Goal: Navigation & Orientation: Find specific page/section

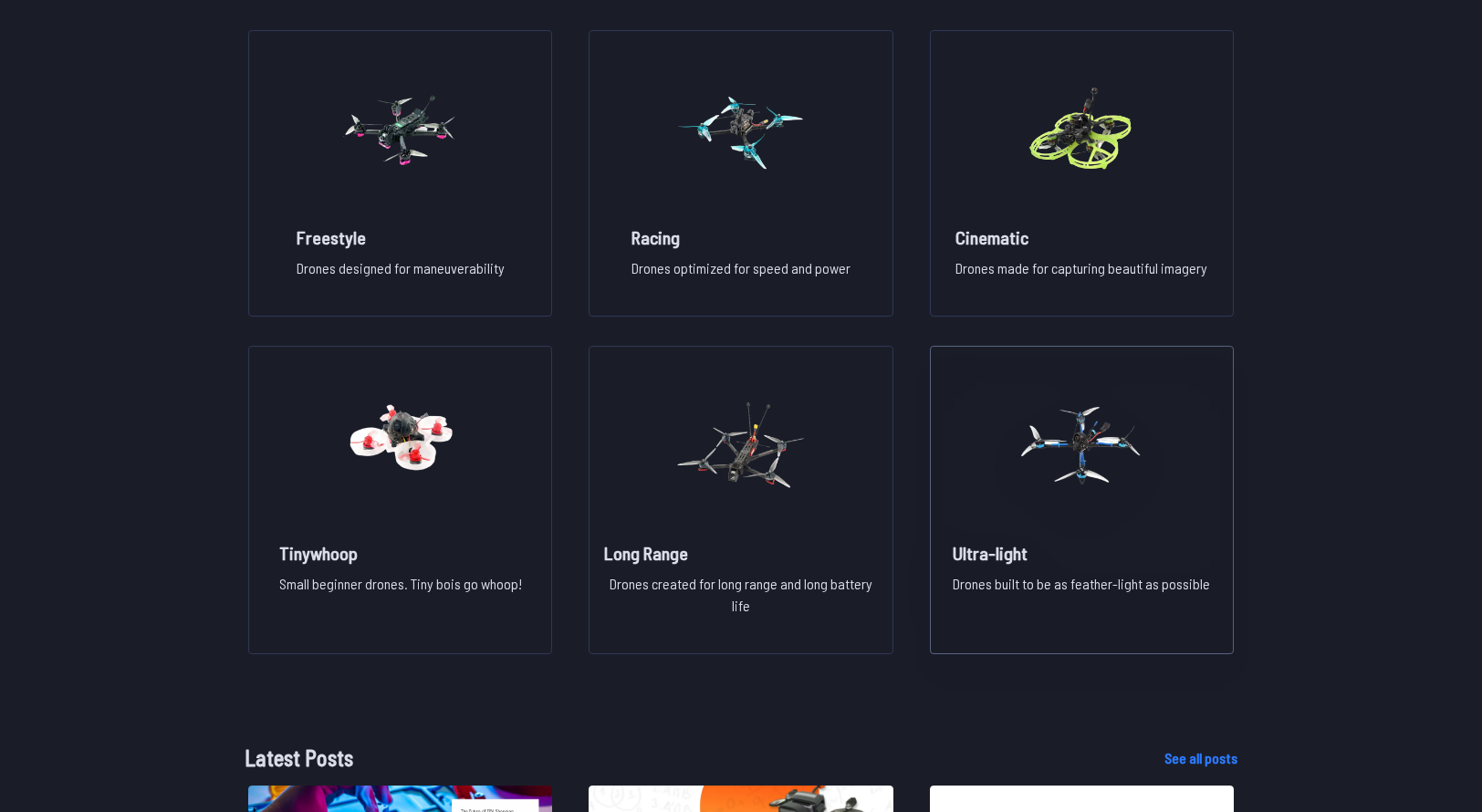
scroll to position [1440, 0]
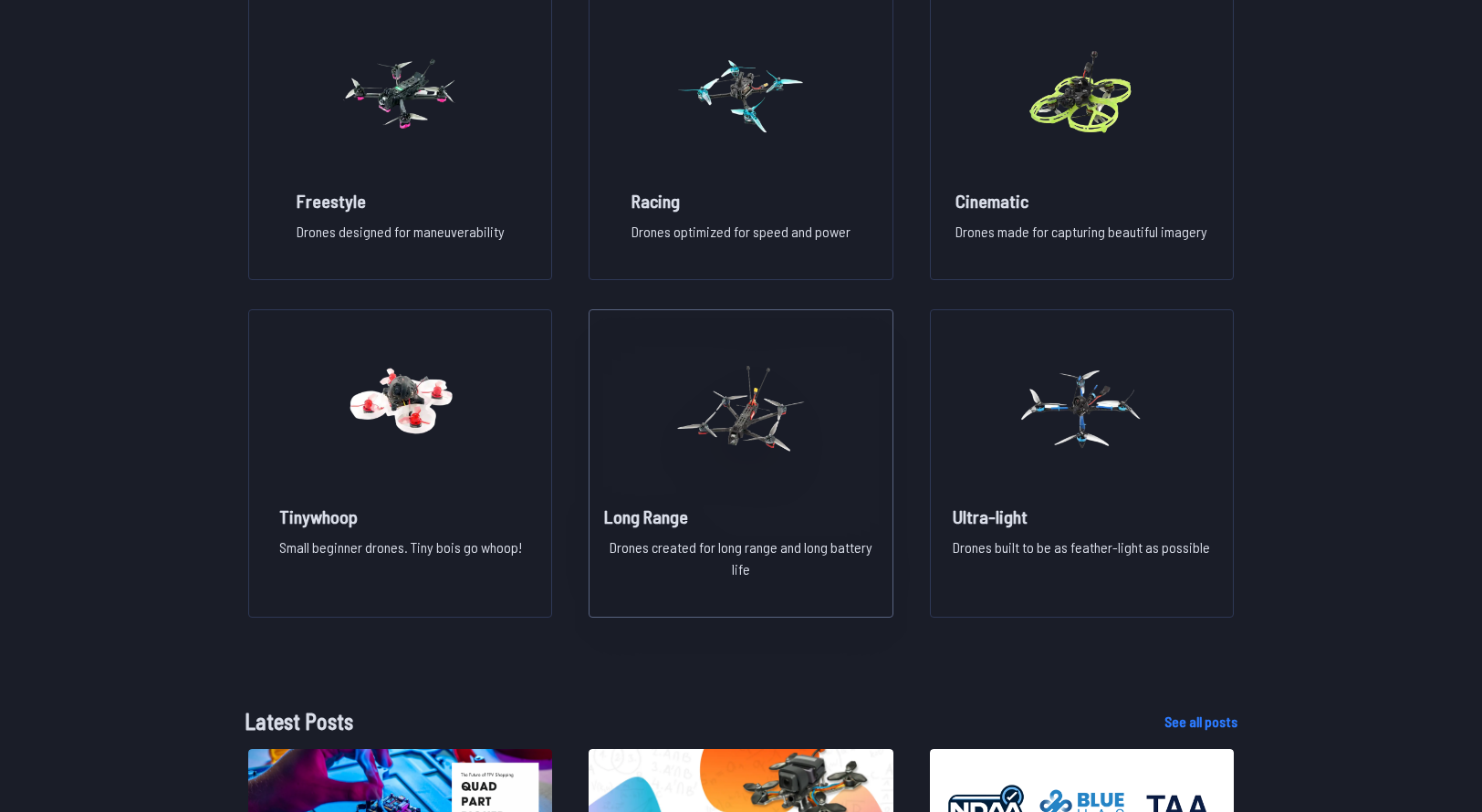
click at [764, 483] on img at bounding box center [741, 408] width 131 height 160
